Goal: Task Accomplishment & Management: Use online tool/utility

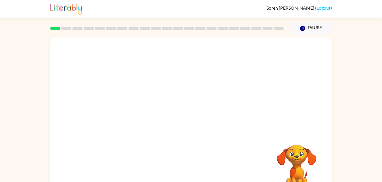
click at [195, 116] on div "Your browser must support playing .mp4 files to use Literably. Please try using…" at bounding box center [190, 118] width 281 height 162
click at [182, 122] on button "button" at bounding box center [191, 121] width 36 height 21
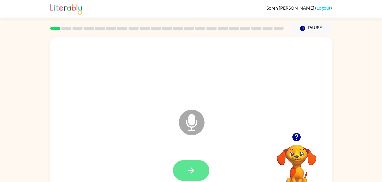
click at [189, 166] on icon "button" at bounding box center [191, 171] width 10 height 10
click at [191, 172] on icon "button" at bounding box center [191, 171] width 10 height 10
click at [184, 171] on button "button" at bounding box center [191, 171] width 36 height 21
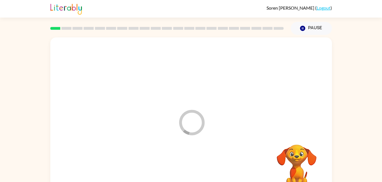
click at [187, 162] on div at bounding box center [191, 171] width 270 height 47
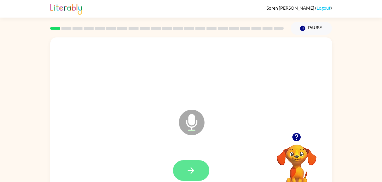
click at [187, 173] on icon "button" at bounding box center [191, 171] width 10 height 10
click at [190, 168] on icon "button" at bounding box center [191, 171] width 10 height 10
click at [183, 168] on button "button" at bounding box center [191, 171] width 36 height 21
click at [190, 170] on icon "button" at bounding box center [190, 171] width 7 height 7
click at [194, 166] on icon "button" at bounding box center [191, 171] width 10 height 10
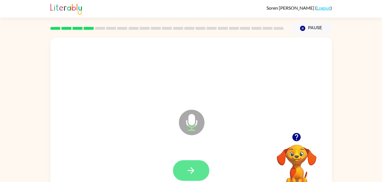
click at [184, 163] on button "button" at bounding box center [191, 171] width 36 height 21
click at [181, 174] on button "button" at bounding box center [191, 171] width 36 height 21
click at [187, 166] on icon "button" at bounding box center [191, 171] width 10 height 10
click at [191, 168] on icon "button" at bounding box center [191, 171] width 10 height 10
click at [191, 170] on icon "button" at bounding box center [191, 171] width 10 height 10
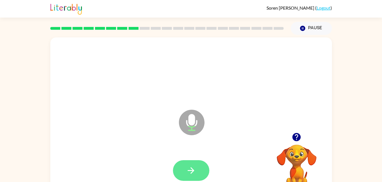
click at [184, 165] on button "button" at bounding box center [191, 171] width 36 height 21
click at [193, 162] on button "button" at bounding box center [191, 171] width 36 height 21
click at [192, 170] on icon "button" at bounding box center [190, 171] width 7 height 7
click at [192, 172] on icon "button" at bounding box center [190, 171] width 7 height 7
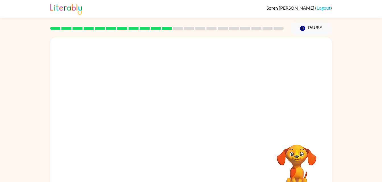
click at [301, 128] on div at bounding box center [190, 118] width 281 height 162
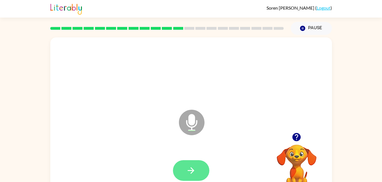
click at [187, 172] on icon "button" at bounding box center [191, 171] width 10 height 10
click at [193, 178] on button "button" at bounding box center [191, 171] width 36 height 21
click at [189, 162] on button "button" at bounding box center [191, 171] width 36 height 21
click at [180, 171] on button "button" at bounding box center [191, 171] width 36 height 21
click at [188, 172] on icon "button" at bounding box center [191, 171] width 10 height 10
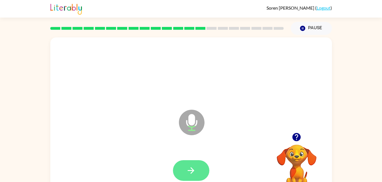
click at [188, 167] on icon "button" at bounding box center [191, 171] width 10 height 10
click at [183, 163] on button "button" at bounding box center [191, 171] width 36 height 21
click at [191, 170] on icon "button" at bounding box center [191, 171] width 10 height 10
click at [191, 173] on icon "button" at bounding box center [191, 171] width 10 height 10
click at [198, 171] on button "button" at bounding box center [191, 171] width 36 height 21
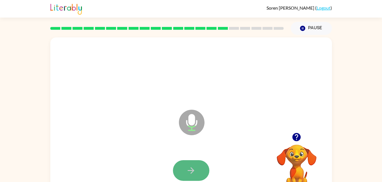
click at [197, 165] on button "button" at bounding box center [191, 171] width 36 height 21
click at [191, 168] on icon "button" at bounding box center [190, 171] width 7 height 7
click at [186, 172] on icon "button" at bounding box center [191, 171] width 10 height 10
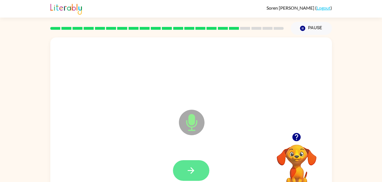
click at [180, 163] on button "button" at bounding box center [191, 171] width 36 height 21
click at [186, 174] on icon "button" at bounding box center [191, 171] width 10 height 10
click at [185, 171] on button "button" at bounding box center [191, 171] width 36 height 21
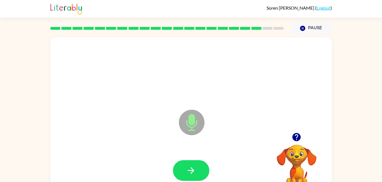
click at [183, 157] on div at bounding box center [191, 171] width 270 height 47
click at [187, 167] on icon "button" at bounding box center [191, 171] width 10 height 10
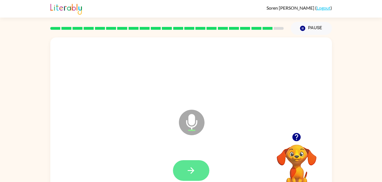
click at [189, 168] on icon "button" at bounding box center [191, 171] width 10 height 10
click at [194, 167] on icon "button" at bounding box center [191, 171] width 10 height 10
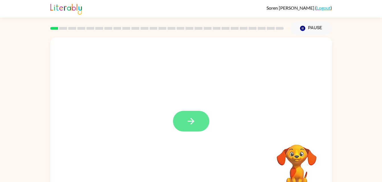
click at [184, 118] on button "button" at bounding box center [191, 121] width 36 height 21
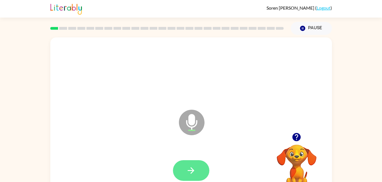
click at [187, 170] on icon "button" at bounding box center [191, 171] width 10 height 10
click at [187, 168] on icon "button" at bounding box center [191, 171] width 10 height 10
click at [185, 174] on button "button" at bounding box center [191, 171] width 36 height 21
click at [189, 169] on icon "button" at bounding box center [191, 171] width 10 height 10
click at [184, 161] on button "button" at bounding box center [191, 171] width 36 height 21
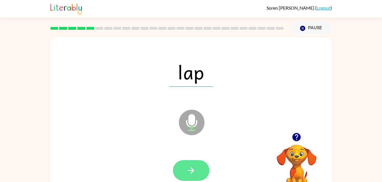
click at [188, 173] on icon "button" at bounding box center [191, 171] width 10 height 10
click at [191, 163] on button "button" at bounding box center [191, 171] width 36 height 21
click at [189, 161] on button "button" at bounding box center [191, 171] width 36 height 21
click at [174, 170] on button "button" at bounding box center [191, 171] width 36 height 21
click at [194, 163] on button "button" at bounding box center [191, 171] width 36 height 21
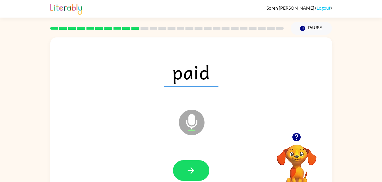
scroll to position [4, 0]
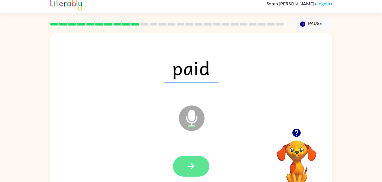
click at [200, 162] on button "button" at bounding box center [191, 166] width 36 height 21
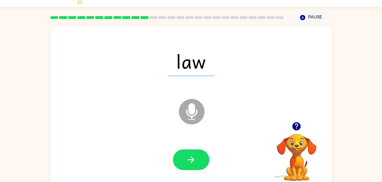
scroll to position [10, 0]
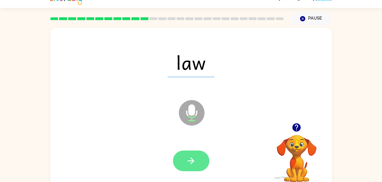
click at [184, 161] on button "button" at bounding box center [191, 161] width 36 height 21
click at [188, 154] on button "button" at bounding box center [191, 161] width 36 height 21
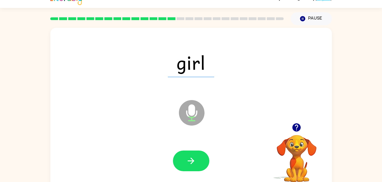
click at [196, 148] on div at bounding box center [191, 161] width 270 height 47
click at [191, 176] on div at bounding box center [191, 161] width 270 height 47
click at [182, 166] on button "button" at bounding box center [191, 161] width 36 height 21
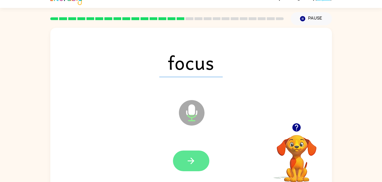
click at [190, 161] on icon "button" at bounding box center [190, 161] width 7 height 7
click at [191, 154] on button "button" at bounding box center [191, 161] width 36 height 21
click at [198, 160] on button "button" at bounding box center [191, 161] width 36 height 21
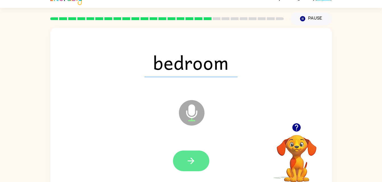
click at [186, 170] on button "button" at bounding box center [191, 161] width 36 height 21
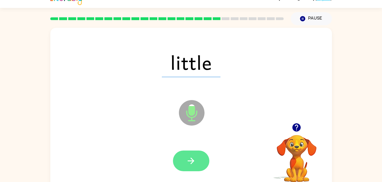
click at [186, 166] on button "button" at bounding box center [191, 161] width 36 height 21
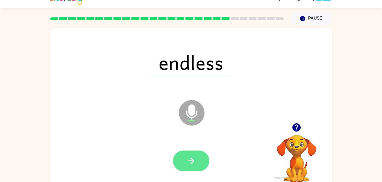
click at [197, 157] on button "button" at bounding box center [191, 161] width 36 height 21
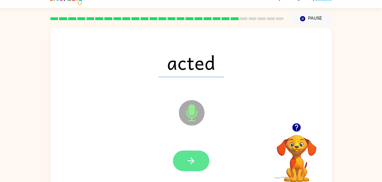
click at [199, 151] on button "button" at bounding box center [191, 161] width 36 height 21
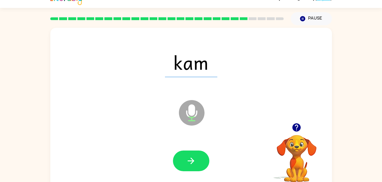
click at [183, 174] on div at bounding box center [191, 161] width 270 height 47
click at [184, 152] on button "button" at bounding box center [191, 161] width 36 height 21
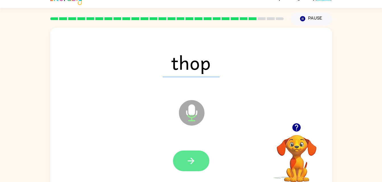
click at [203, 164] on button "button" at bounding box center [191, 161] width 36 height 21
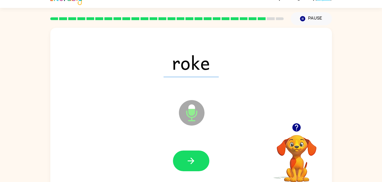
scroll to position [15, 0]
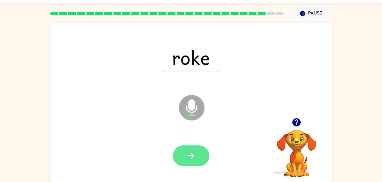
click at [182, 154] on button "button" at bounding box center [191, 156] width 36 height 21
click at [182, 153] on button "button" at bounding box center [191, 156] width 36 height 21
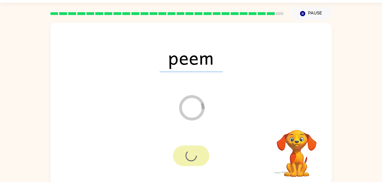
scroll to position [7, 0]
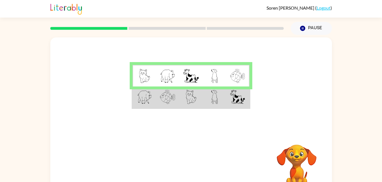
click at [209, 99] on td at bounding box center [214, 98] width 23 height 22
click at [202, 94] on td at bounding box center [190, 98] width 23 height 22
click at [196, 112] on div at bounding box center [190, 84] width 281 height 95
click at [203, 106] on td at bounding box center [214, 98] width 23 height 22
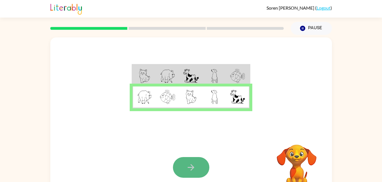
click at [192, 164] on icon "button" at bounding box center [191, 168] width 10 height 10
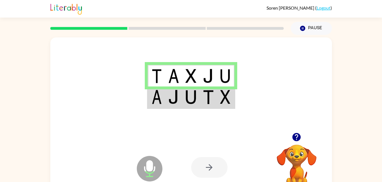
click at [179, 100] on td at bounding box center [173, 98] width 17 height 22
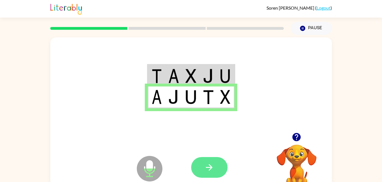
click at [209, 175] on button "button" at bounding box center [209, 167] width 36 height 21
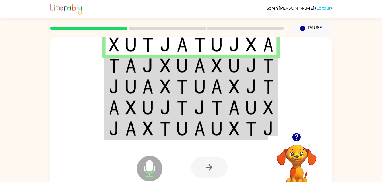
click at [157, 61] on td at bounding box center [165, 65] width 17 height 21
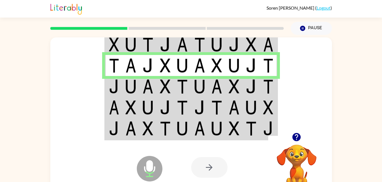
click at [121, 92] on td at bounding box center [113, 86] width 17 height 21
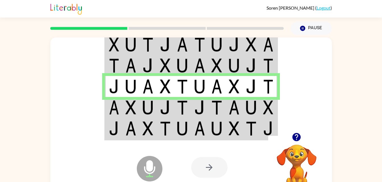
click at [114, 109] on img at bounding box center [114, 108] width 10 height 14
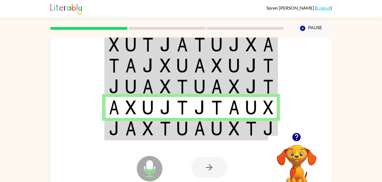
click at [137, 132] on td at bounding box center [130, 129] width 17 height 22
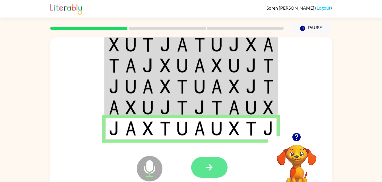
click at [210, 166] on icon "button" at bounding box center [209, 167] width 7 height 7
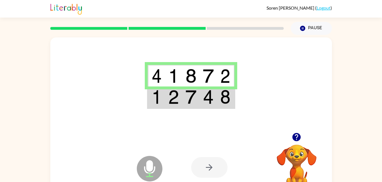
click at [157, 100] on img at bounding box center [156, 97] width 10 height 14
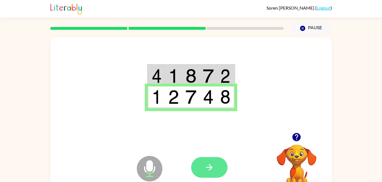
click at [213, 161] on button "button" at bounding box center [209, 167] width 36 height 21
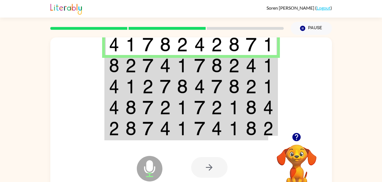
click at [113, 70] on img at bounding box center [114, 66] width 10 height 14
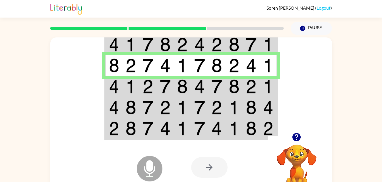
click at [123, 91] on td at bounding box center [130, 86] width 17 height 21
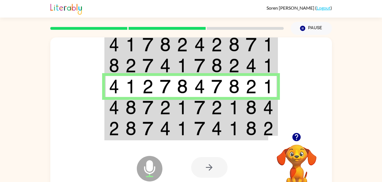
click at [111, 112] on img at bounding box center [114, 108] width 10 height 14
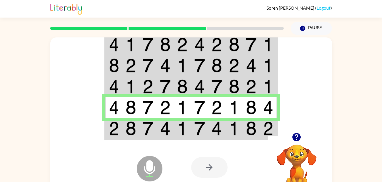
click at [71, 114] on div at bounding box center [190, 84] width 281 height 95
click at [115, 132] on img at bounding box center [114, 129] width 10 height 14
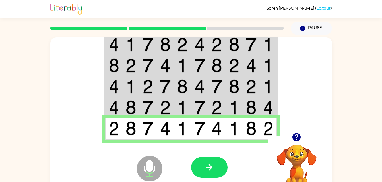
click at [80, 162] on div "Microphone The Microphone is here when it is your turn to talk Your browser mus…" at bounding box center [190, 168] width 281 height 64
click at [199, 174] on button "button" at bounding box center [209, 167] width 36 height 21
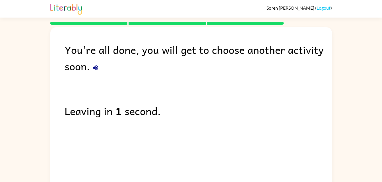
click at [323, 9] on link "Logout" at bounding box center [323, 7] width 14 height 5
